Goal: Task Accomplishment & Management: Manage account settings

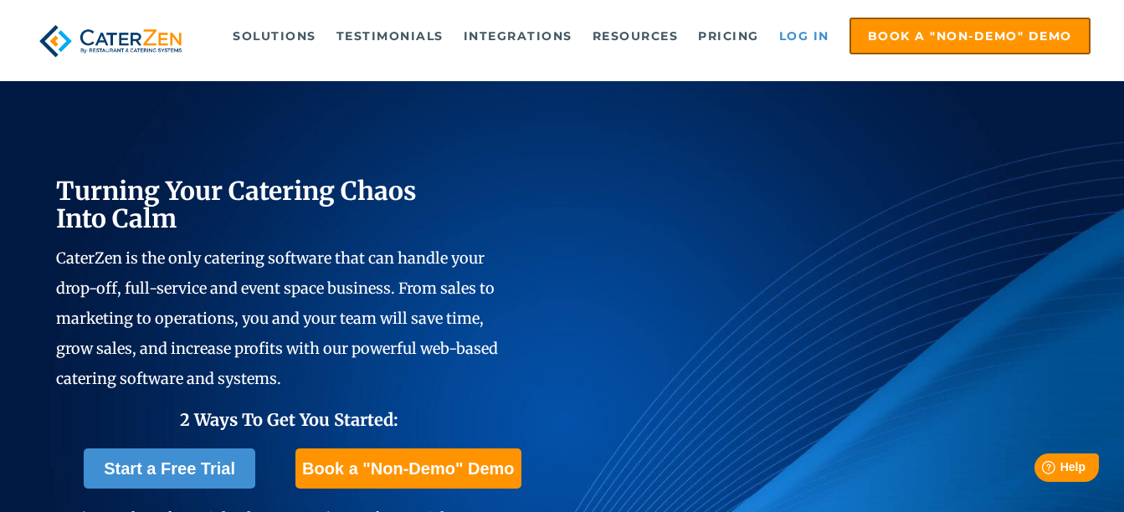
click at [807, 33] on link "Log in" at bounding box center [804, 35] width 67 height 33
click at [808, 29] on link "Log in" at bounding box center [804, 35] width 67 height 33
click at [793, 35] on link "Log in" at bounding box center [804, 35] width 67 height 33
